Goal: Task Accomplishment & Management: Manage account settings

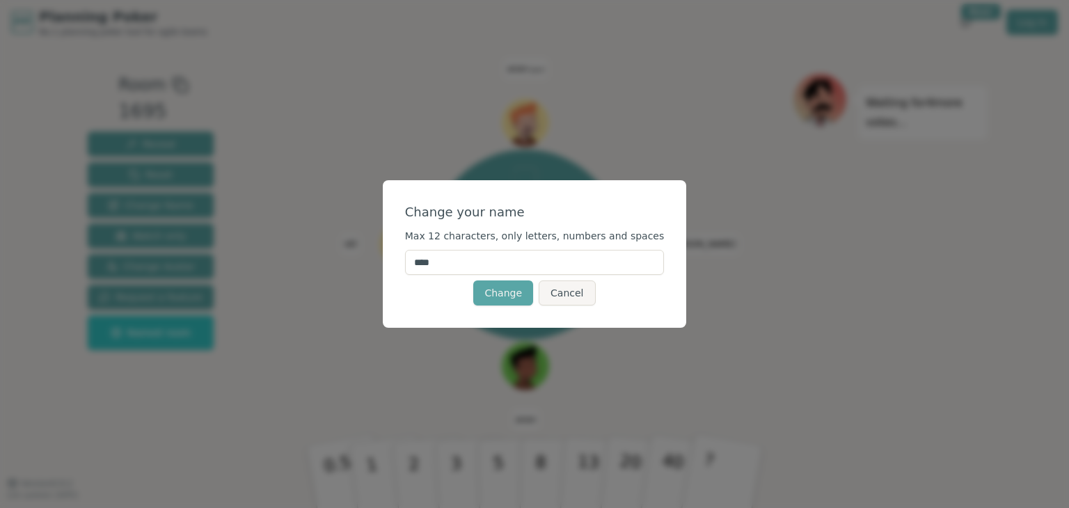
click at [462, 265] on input "****" at bounding box center [535, 262] width 260 height 25
type input "*****"
click at [498, 295] on button "Change" at bounding box center [503, 292] width 60 height 25
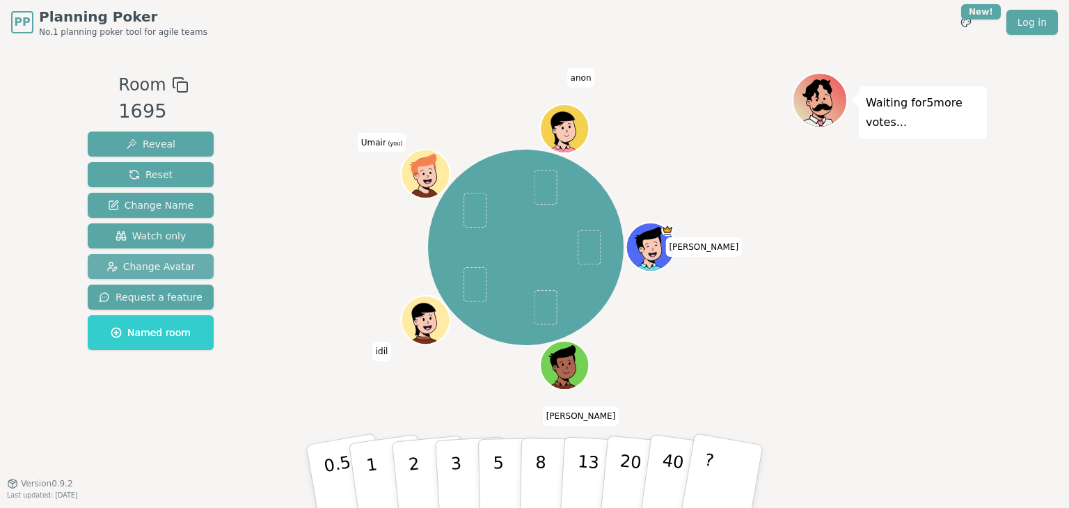
click at [166, 265] on span "Change Avatar" at bounding box center [150, 267] width 89 height 14
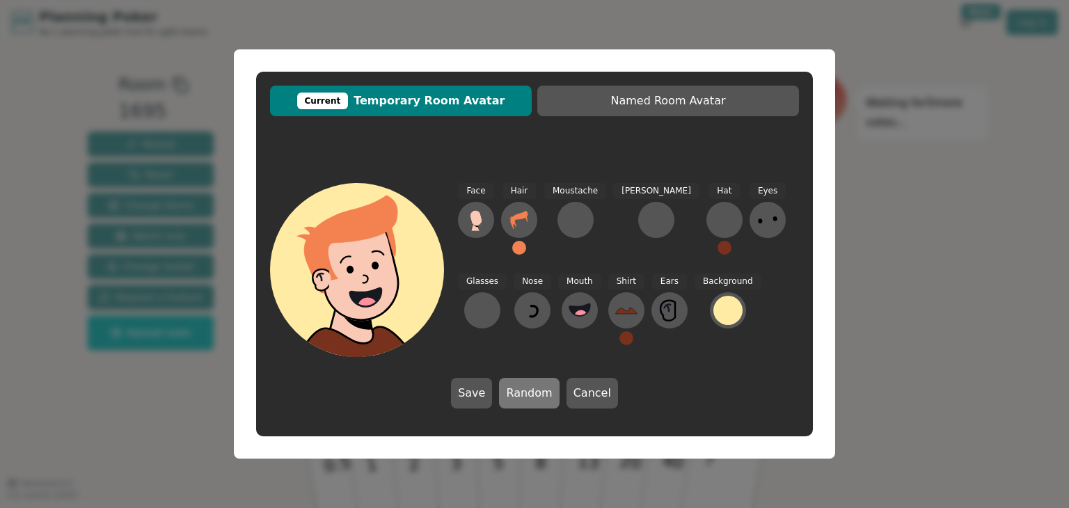
click at [516, 393] on button "Random" at bounding box center [529, 393] width 60 height 31
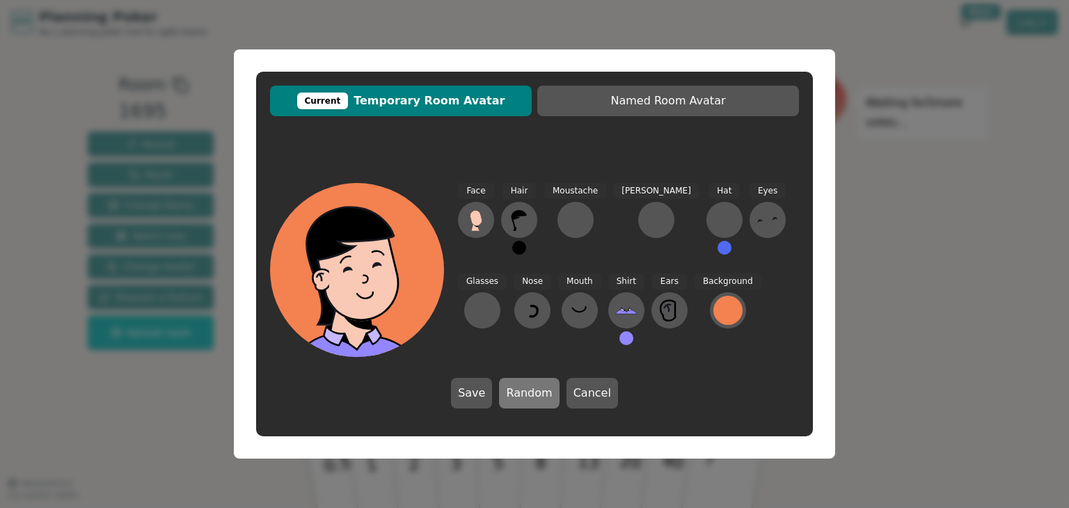
click at [523, 393] on button "Random" at bounding box center [529, 393] width 60 height 31
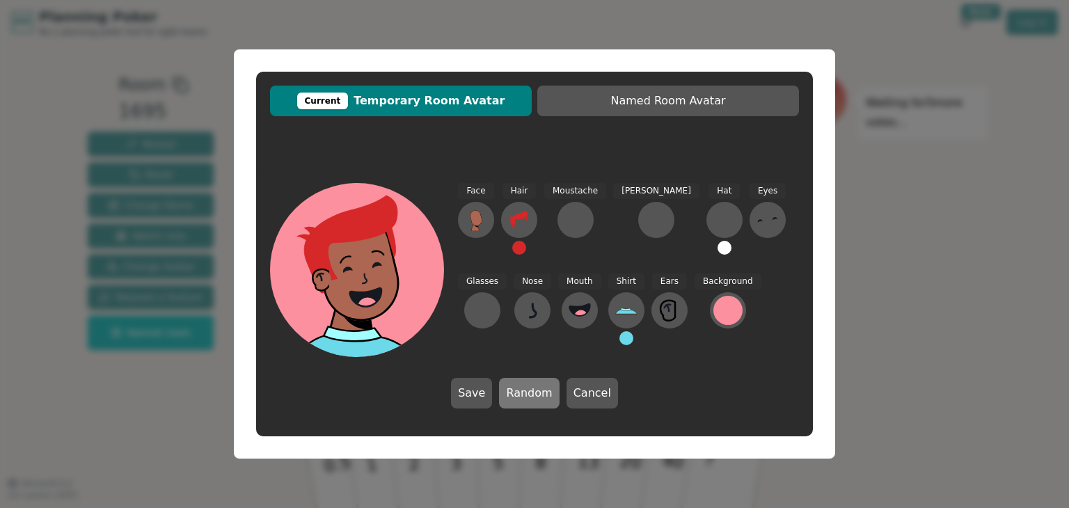
click at [523, 394] on button "Random" at bounding box center [529, 393] width 60 height 31
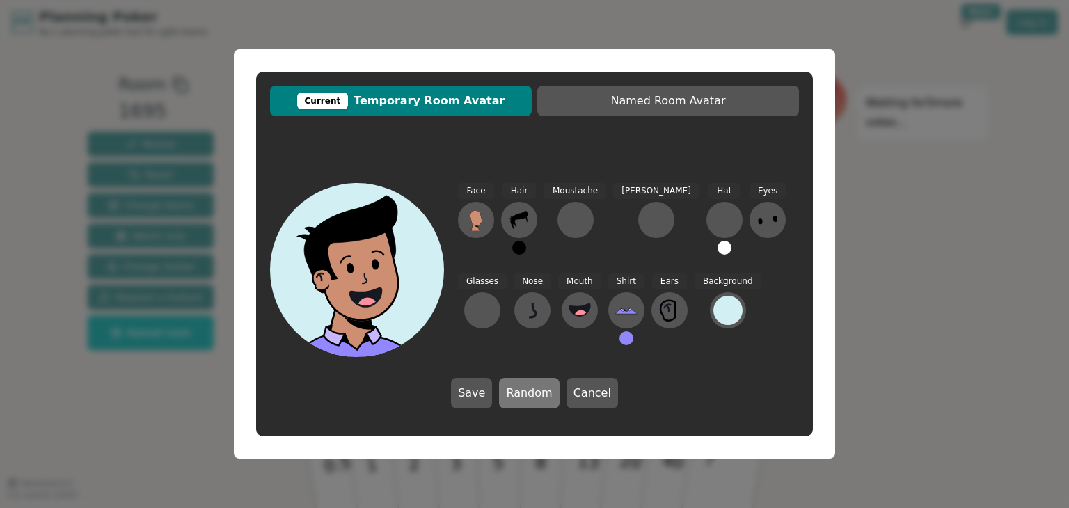
click at [523, 394] on button "Random" at bounding box center [529, 393] width 60 height 31
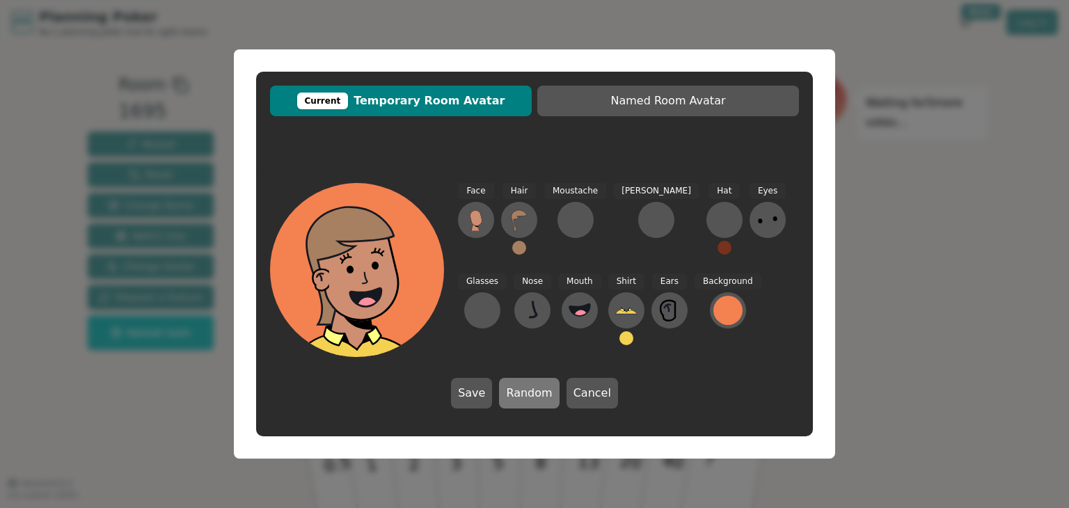
click at [523, 394] on button "Random" at bounding box center [529, 393] width 60 height 31
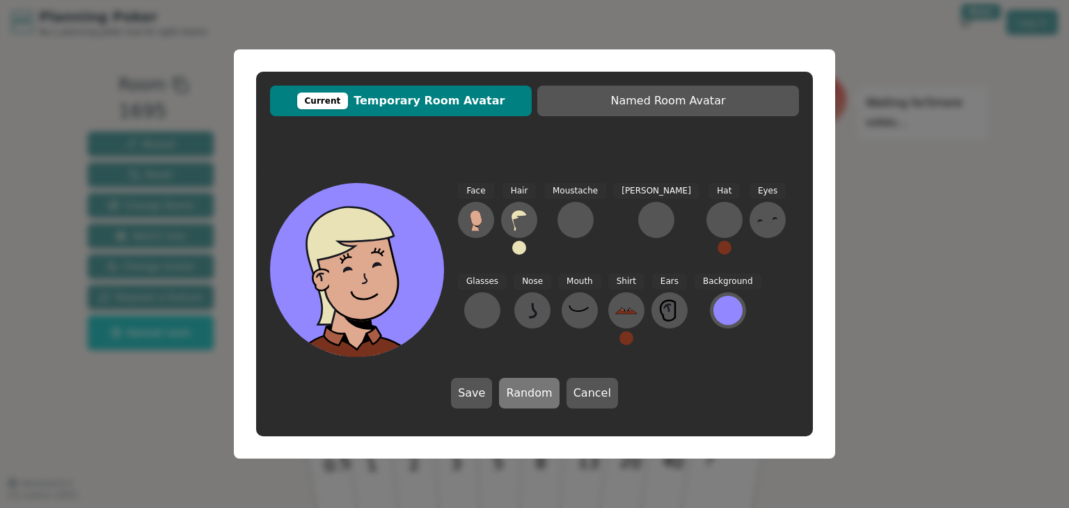
click at [523, 394] on button "Random" at bounding box center [529, 393] width 60 height 31
click at [519, 395] on button "Random" at bounding box center [529, 393] width 60 height 31
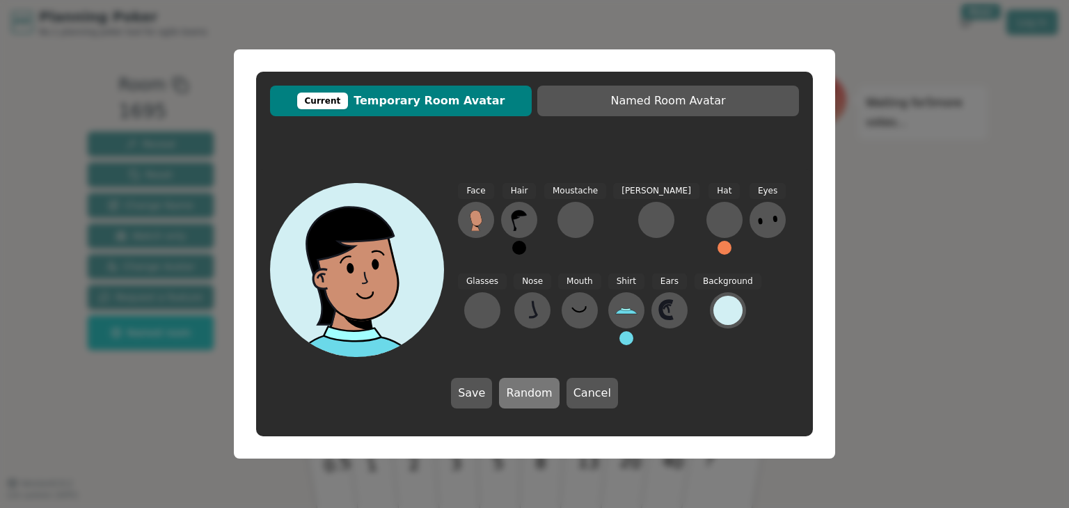
click at [519, 395] on button "Random" at bounding box center [529, 393] width 60 height 31
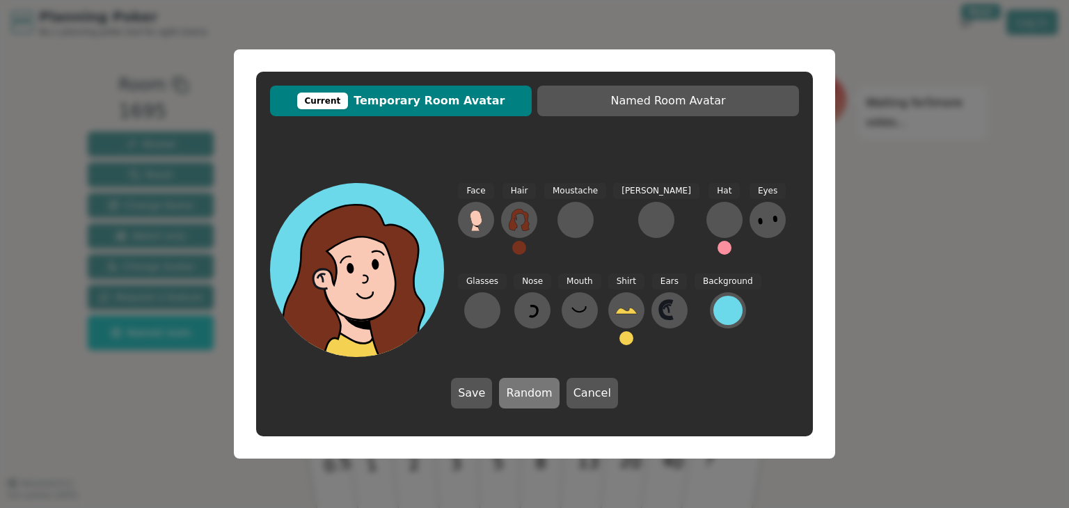
click at [519, 395] on button "Random" at bounding box center [529, 393] width 60 height 31
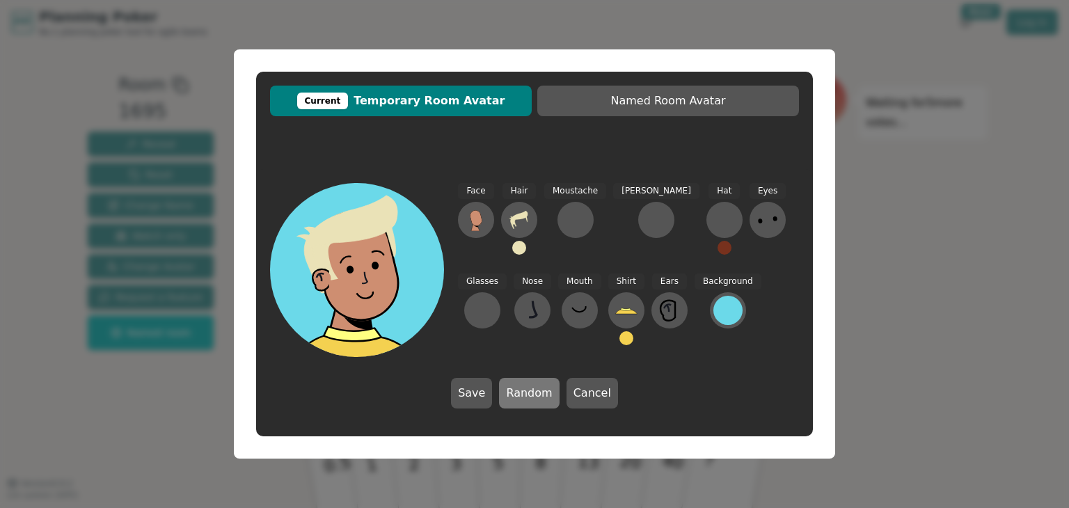
click at [519, 395] on button "Random" at bounding box center [529, 393] width 60 height 31
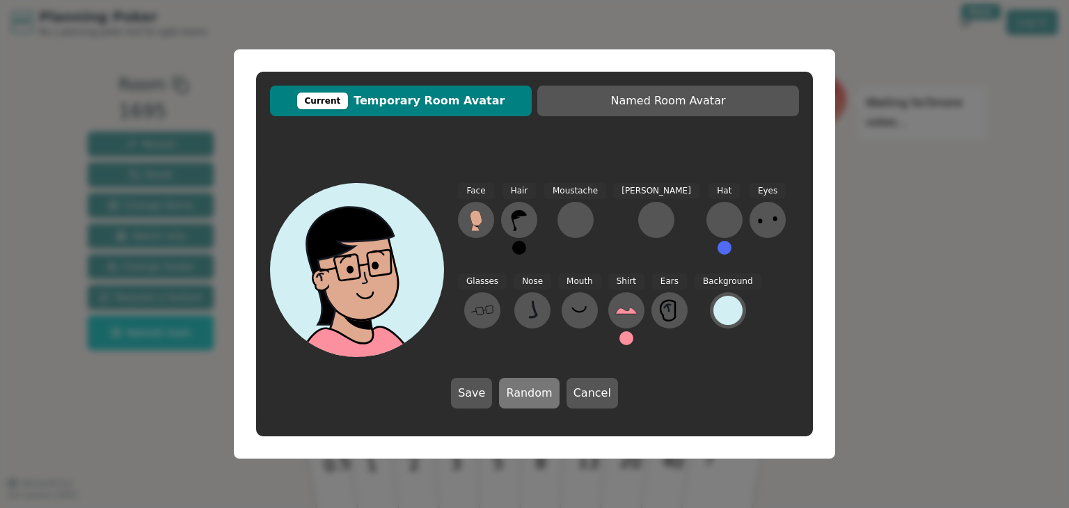
click at [520, 395] on button "Random" at bounding box center [529, 393] width 60 height 31
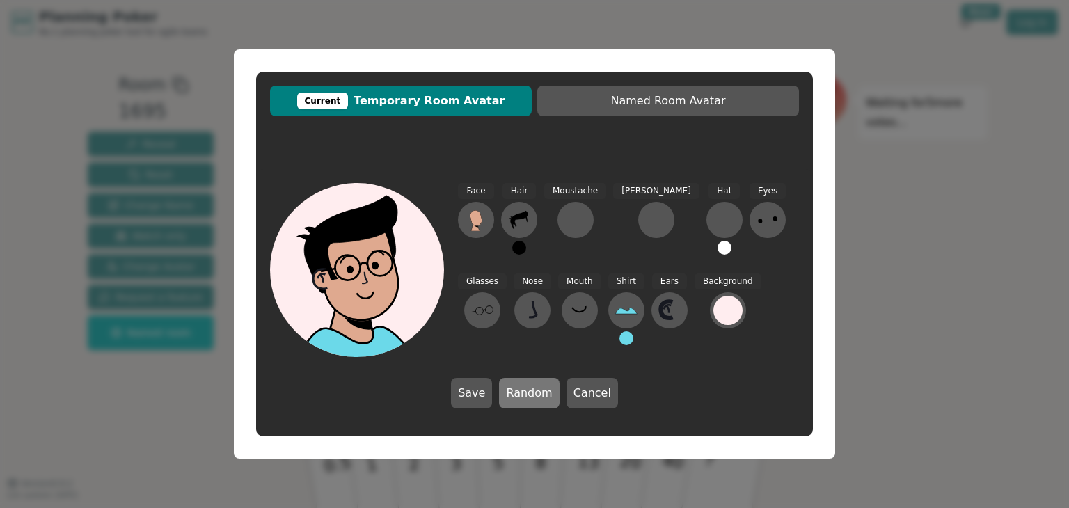
click at [520, 395] on button "Random" at bounding box center [529, 393] width 60 height 31
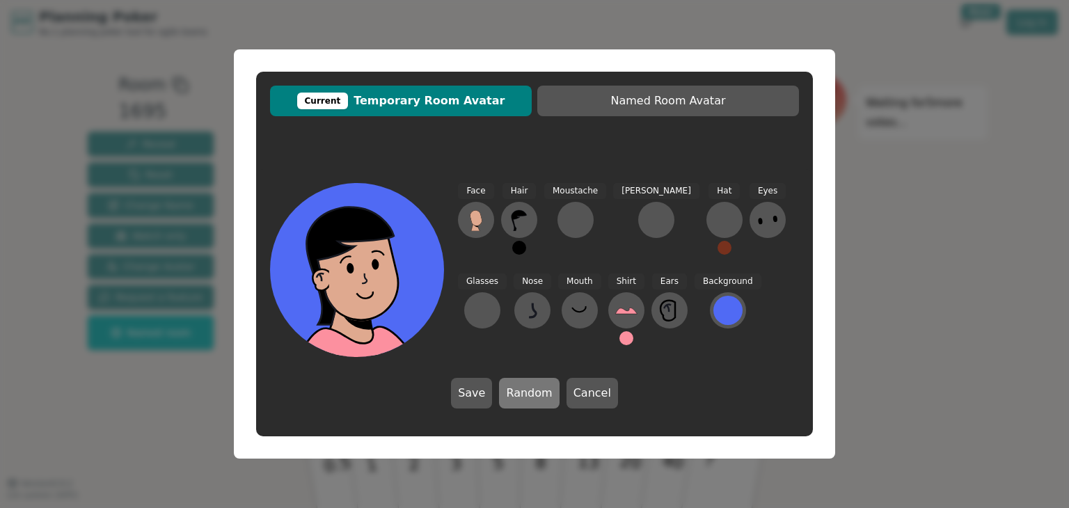
click at [520, 395] on button "Random" at bounding box center [529, 393] width 60 height 31
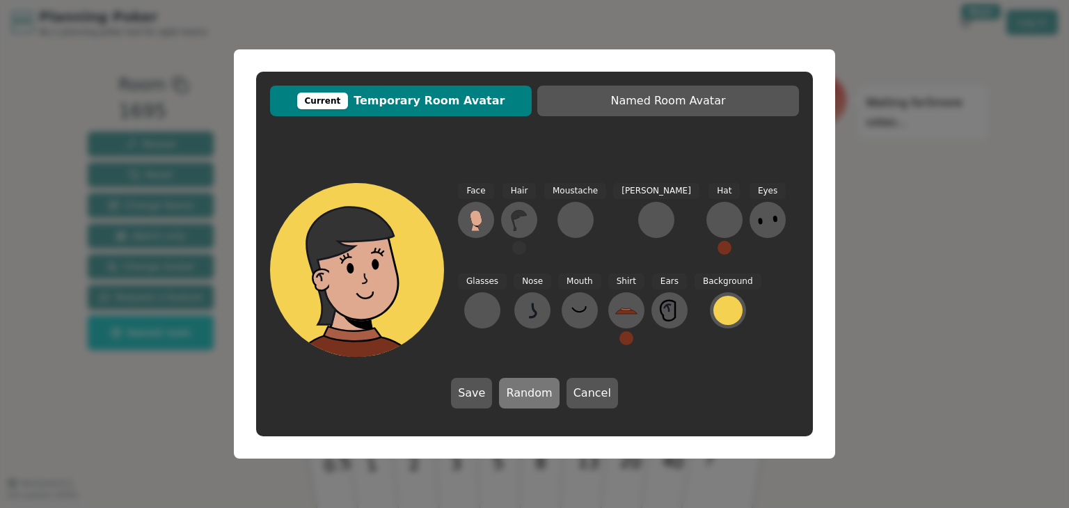
click at [520, 395] on button "Random" at bounding box center [529, 393] width 60 height 31
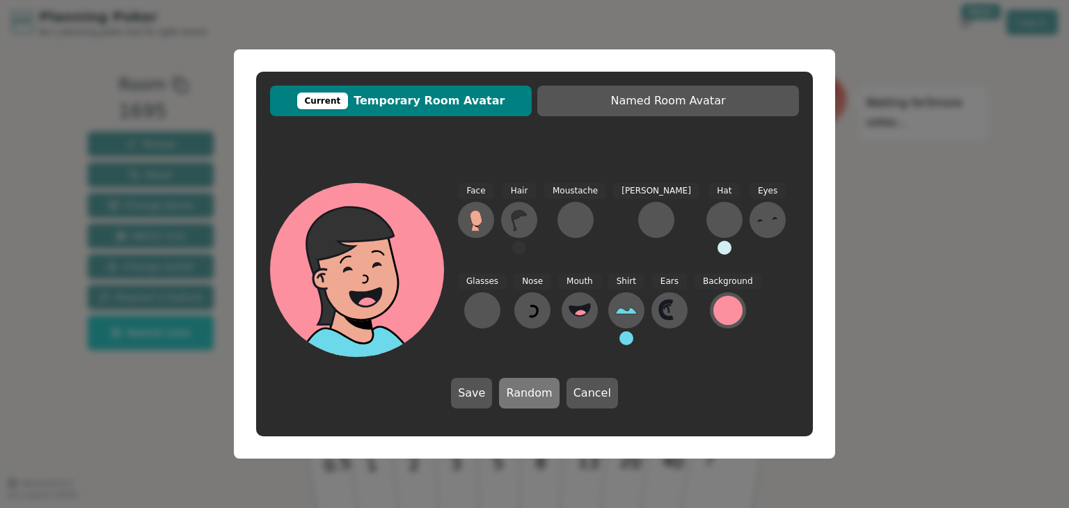
click at [520, 395] on button "Random" at bounding box center [529, 393] width 60 height 31
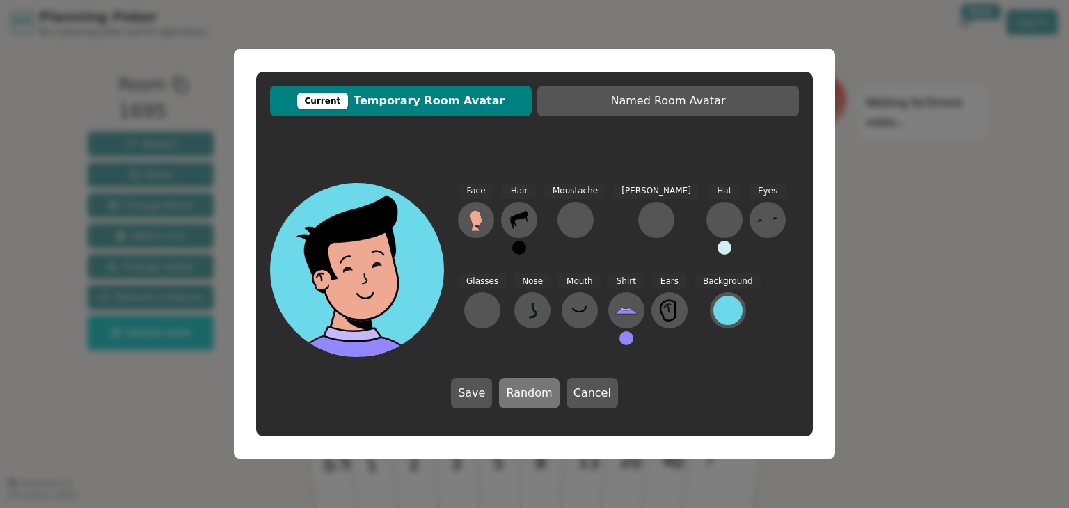
click at [520, 395] on button "Random" at bounding box center [529, 393] width 60 height 31
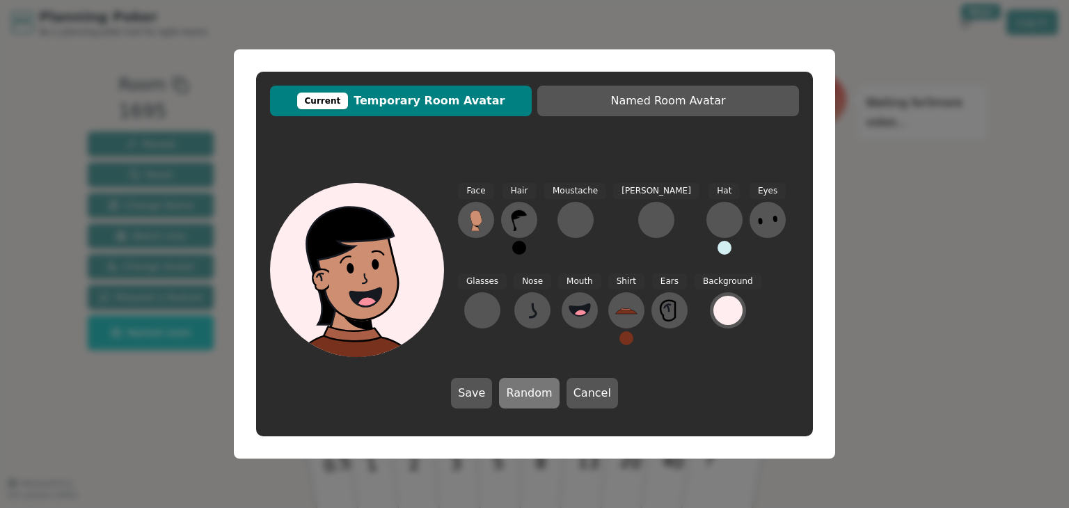
click at [520, 395] on button "Random" at bounding box center [529, 393] width 60 height 31
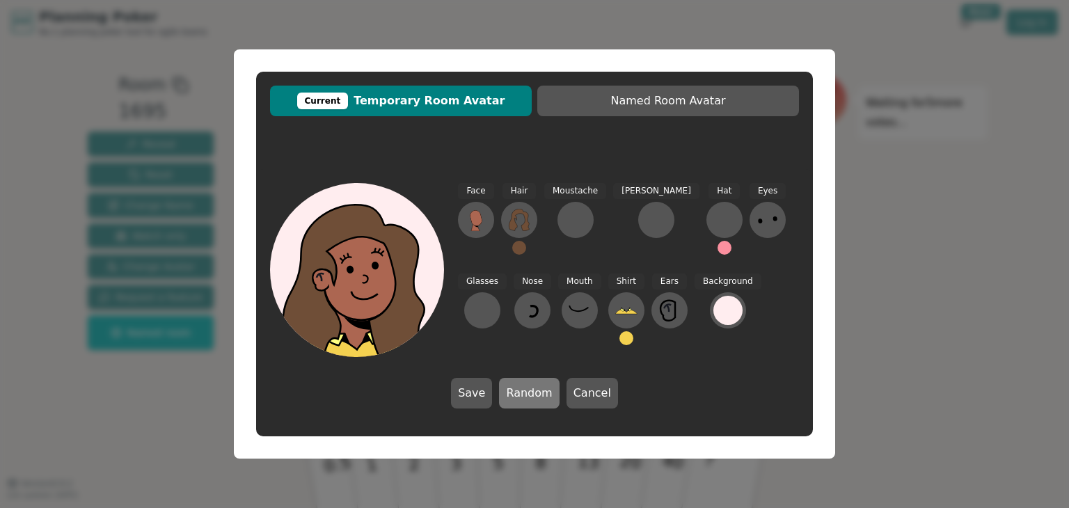
click at [520, 395] on button "Random" at bounding box center [529, 393] width 60 height 31
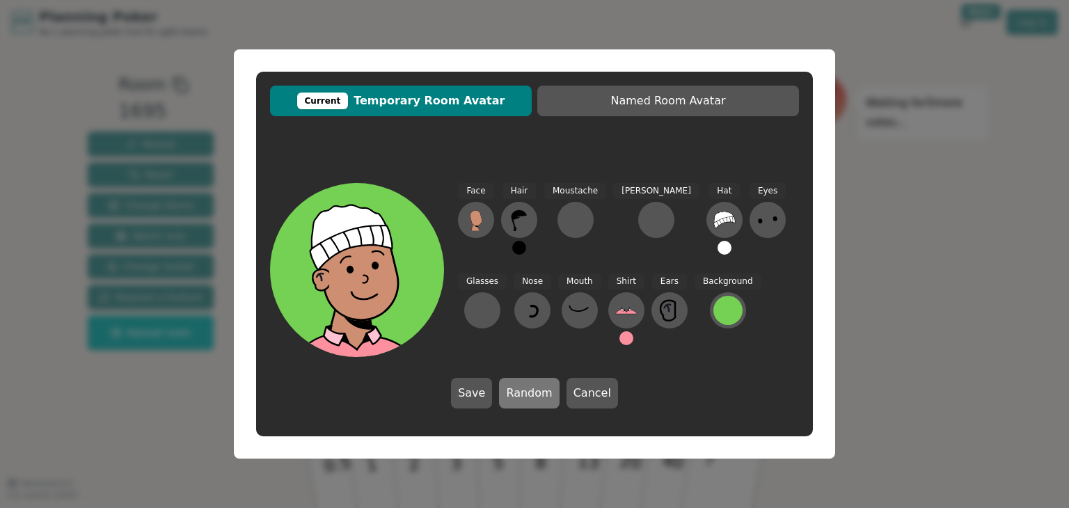
click at [520, 395] on button "Random" at bounding box center [529, 393] width 60 height 31
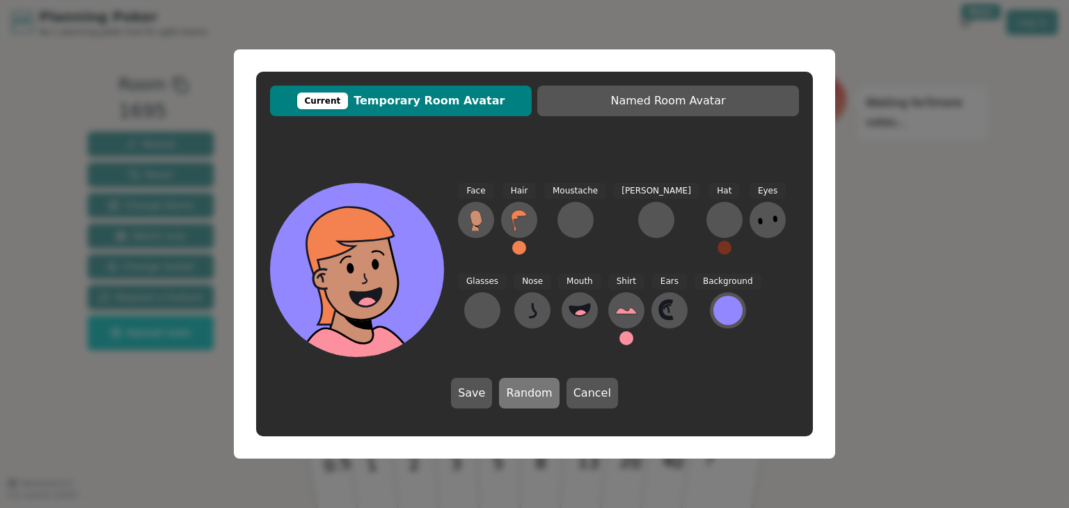
click at [520, 395] on button "Random" at bounding box center [529, 393] width 60 height 31
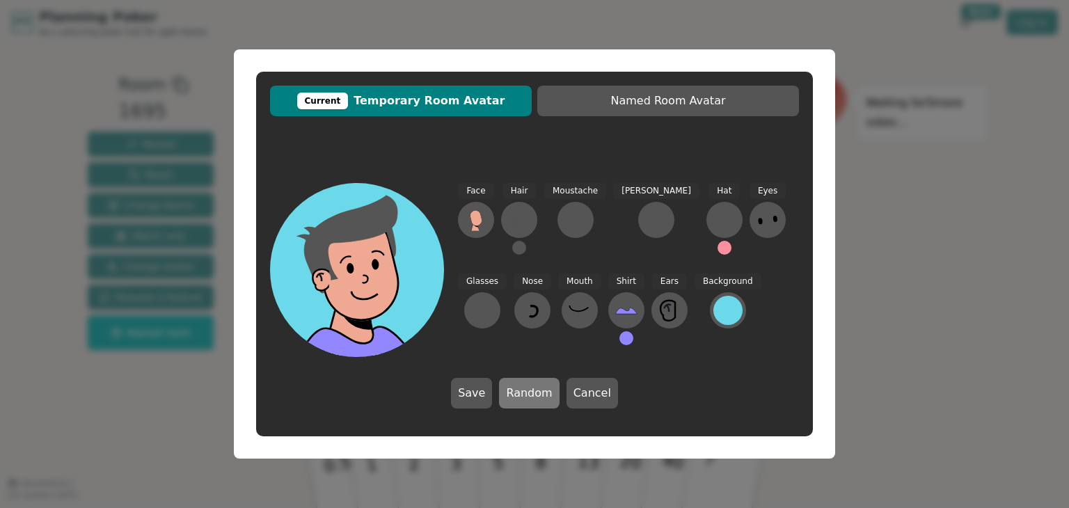
click at [520, 395] on button "Random" at bounding box center [529, 393] width 60 height 31
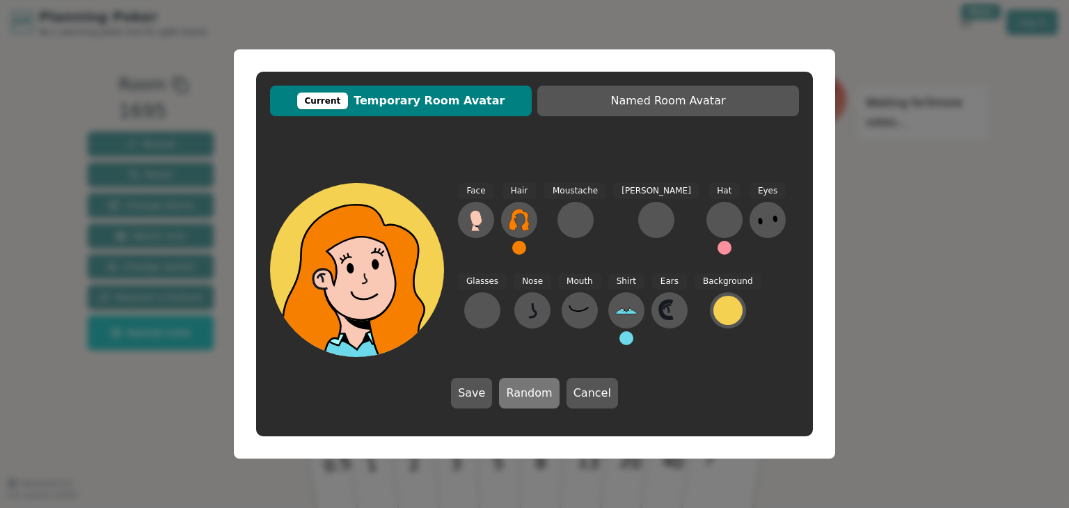
click at [520, 395] on button "Random" at bounding box center [529, 393] width 60 height 31
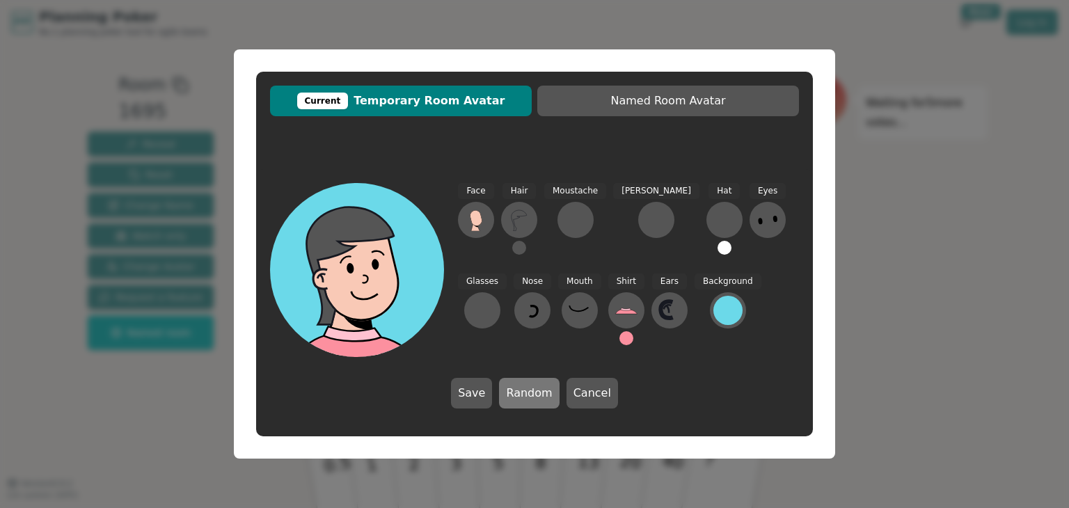
click at [520, 395] on button "Random" at bounding box center [529, 393] width 60 height 31
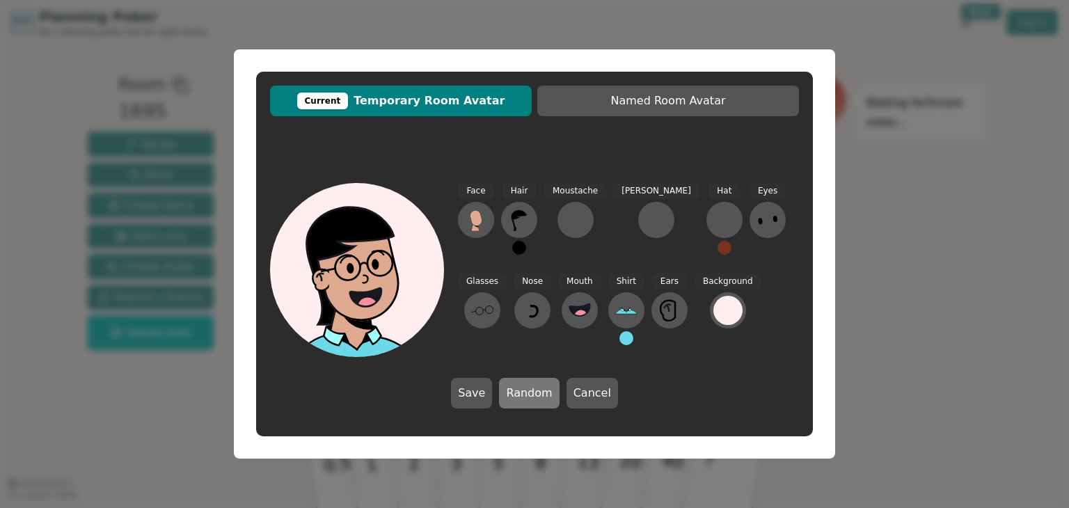
click at [520, 395] on button "Random" at bounding box center [529, 393] width 60 height 31
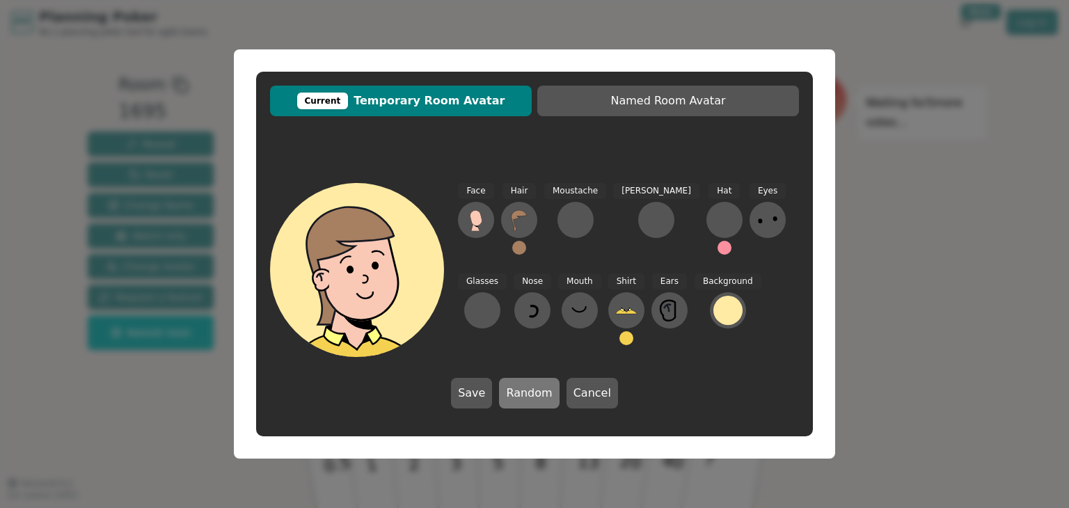
click at [520, 395] on button "Random" at bounding box center [529, 393] width 60 height 31
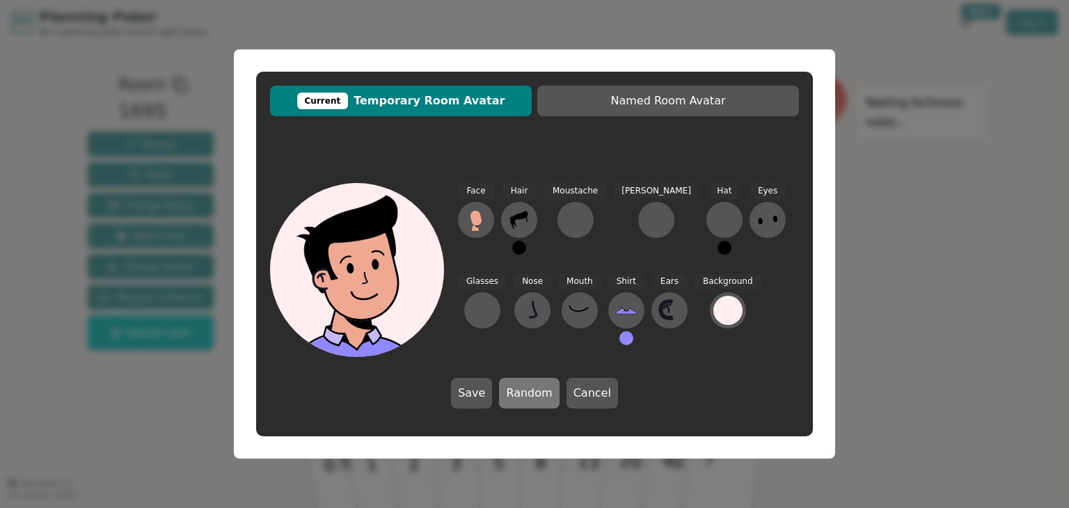
click at [520, 395] on button "Random" at bounding box center [529, 393] width 60 height 31
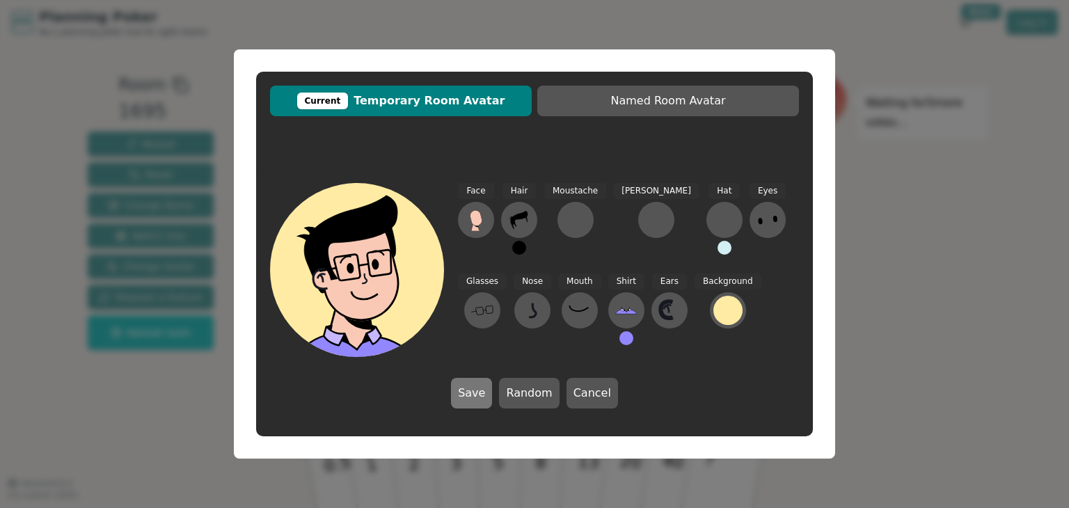
click at [477, 397] on button "Save" at bounding box center [471, 393] width 41 height 31
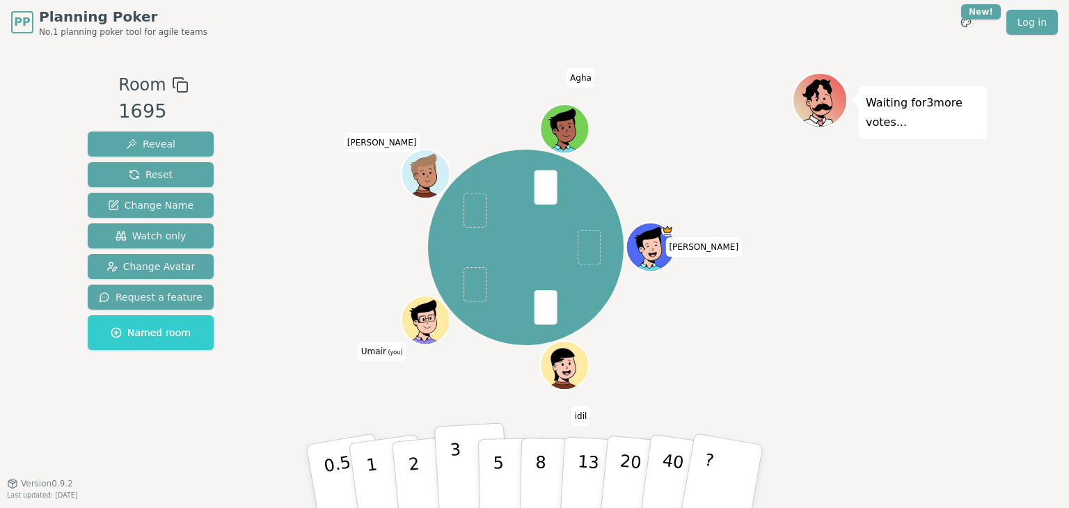
click at [451, 462] on p "3" at bounding box center [457, 478] width 15 height 76
